Goal: Task Accomplishment & Management: Use online tool/utility

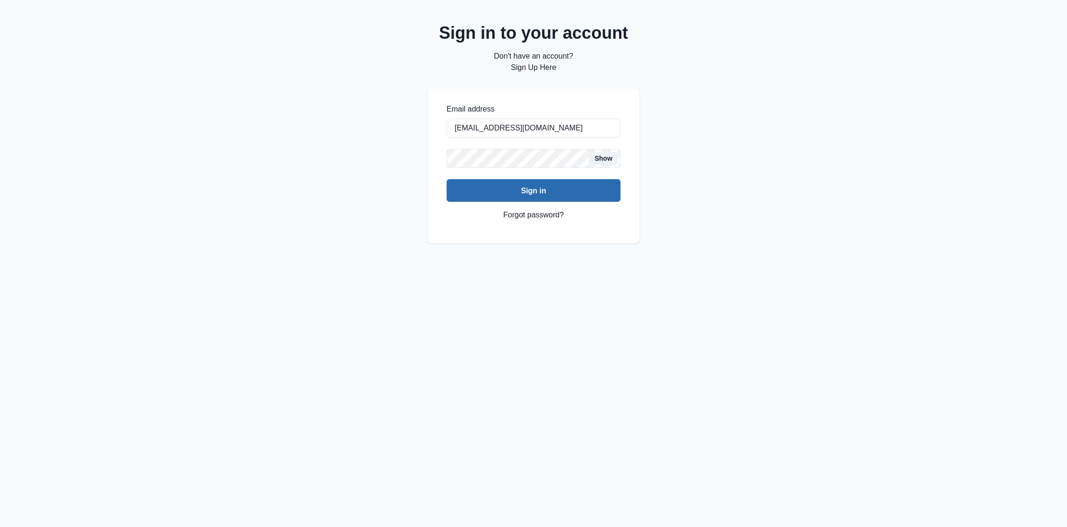
click at [536, 192] on button "Sign in" at bounding box center [534, 190] width 174 height 23
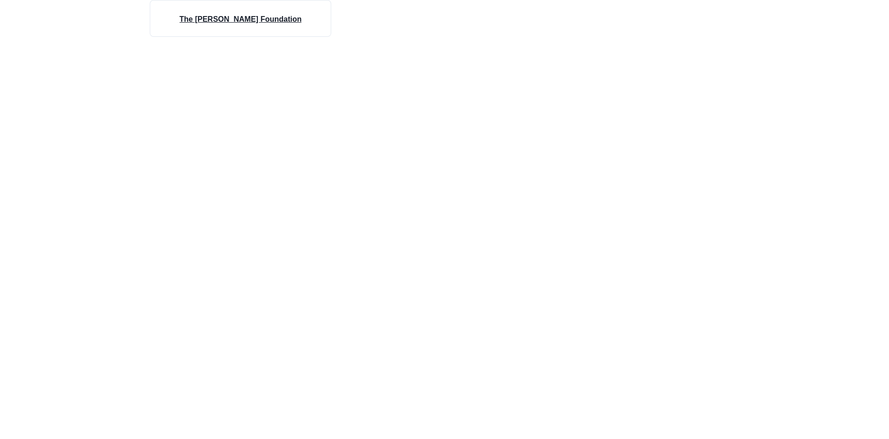
click at [291, 18] on h4 "The [PERSON_NAME] Foundation" at bounding box center [241, 19] width 122 height 11
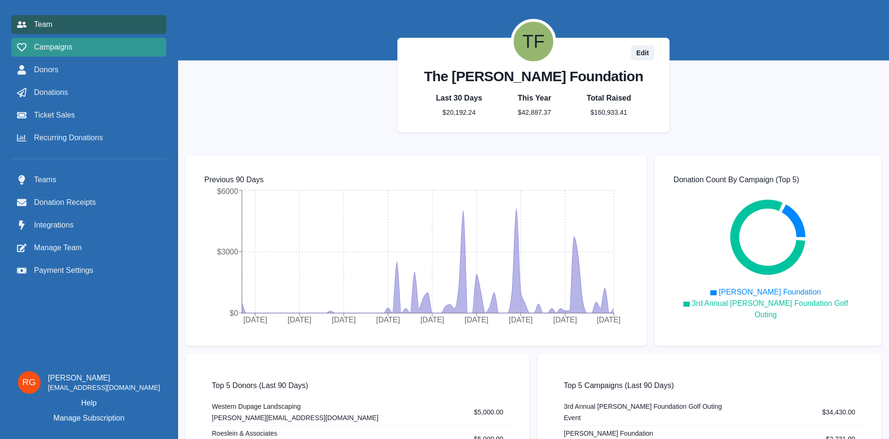
click at [56, 50] on span "Campaigns" at bounding box center [53, 47] width 38 height 11
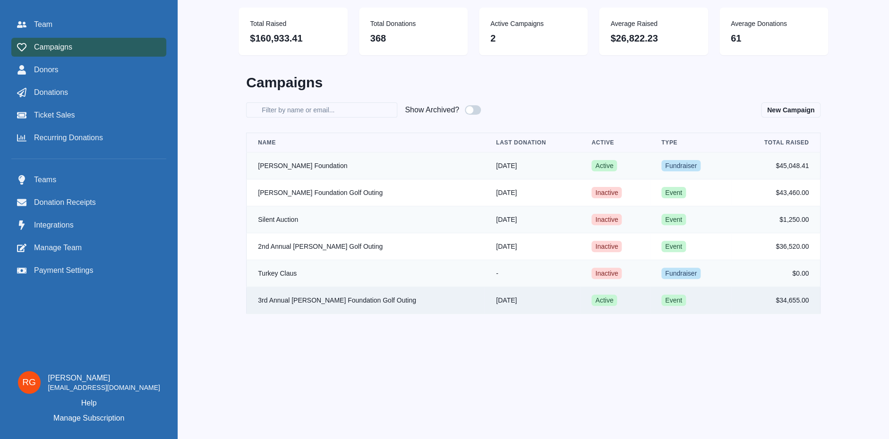
click at [357, 303] on td "3rd Annual [PERSON_NAME] Foundation Golf Outing" at bounding box center [366, 300] width 238 height 27
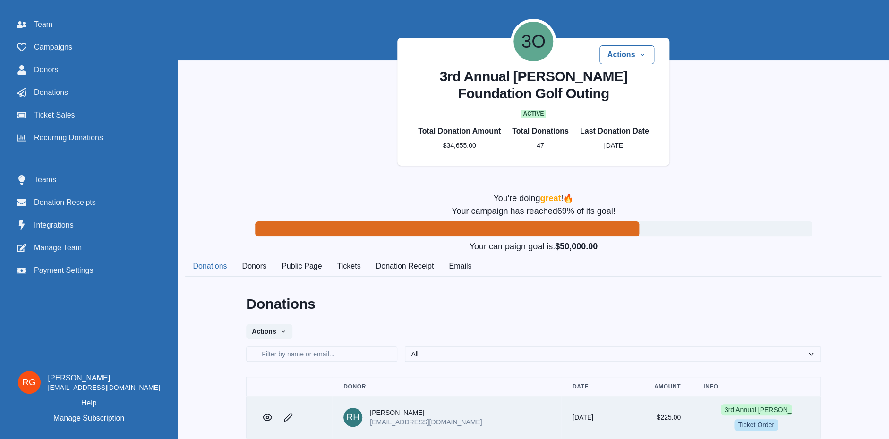
scroll to position [102, 0]
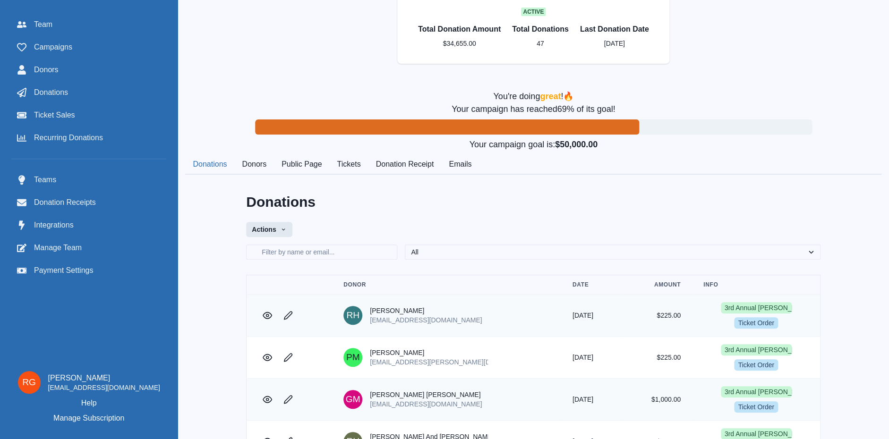
click at [286, 227] on button "Actions" at bounding box center [269, 229] width 46 height 15
click at [281, 285] on button "Export CSV" at bounding box center [299, 287] width 105 height 17
click at [43, 46] on span "Campaigns" at bounding box center [53, 47] width 38 height 11
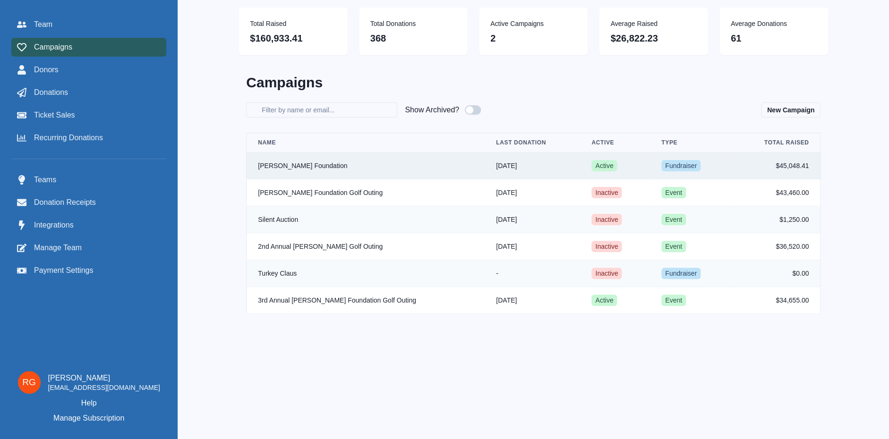
click at [326, 163] on td "[PERSON_NAME] Foundation" at bounding box center [366, 166] width 238 height 27
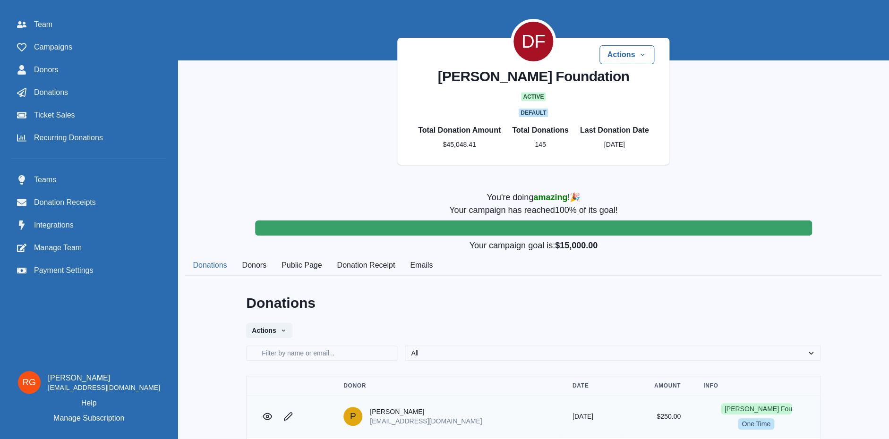
scroll to position [51, 0]
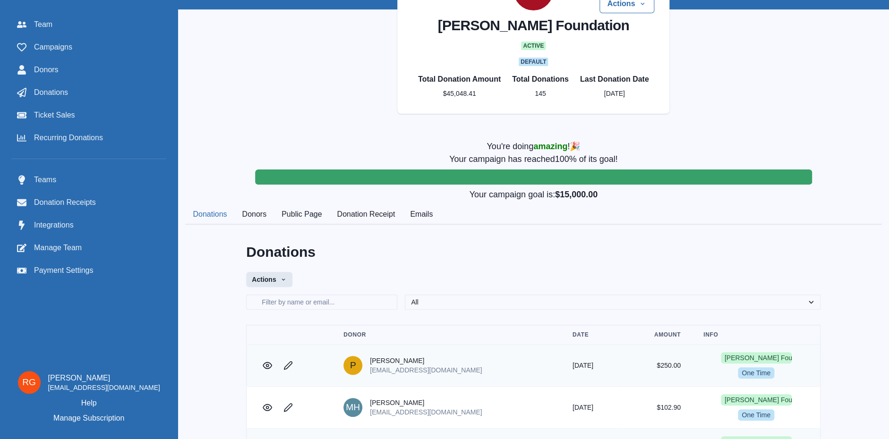
click at [285, 282] on button "Actions" at bounding box center [269, 279] width 46 height 15
click at [271, 325] on button "Export CSV" at bounding box center [299, 320] width 105 height 17
click at [48, 116] on span "Ticket Sales" at bounding box center [54, 115] width 41 height 11
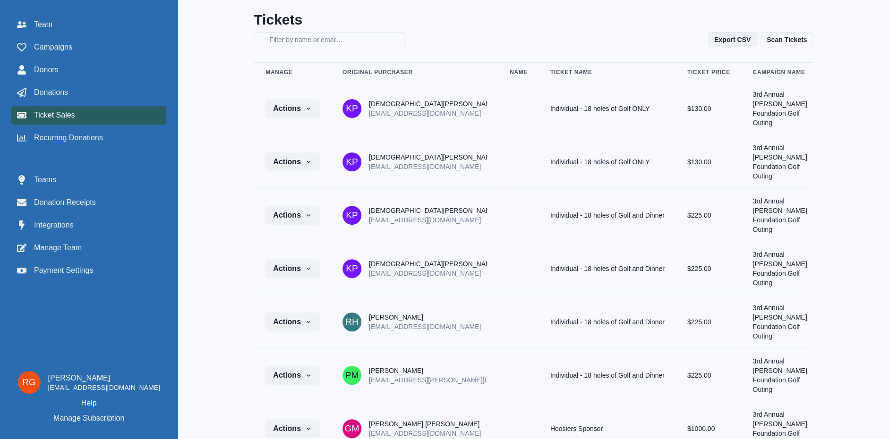
click at [749, 41] on button "Export CSV" at bounding box center [732, 39] width 49 height 15
